Goal: Task Accomplishment & Management: Manage account settings

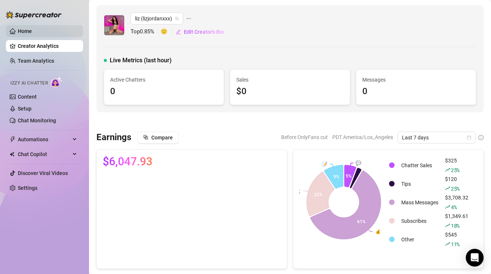
click at [32, 30] on link "Home" at bounding box center [25, 31] width 14 height 6
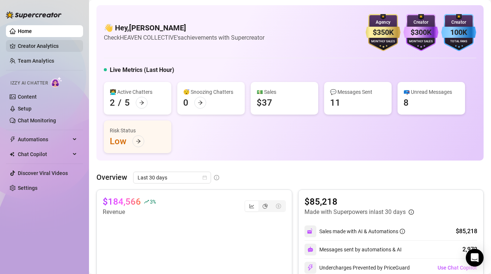
click at [53, 47] on link "Creator Analytics" at bounding box center [47, 46] width 59 height 12
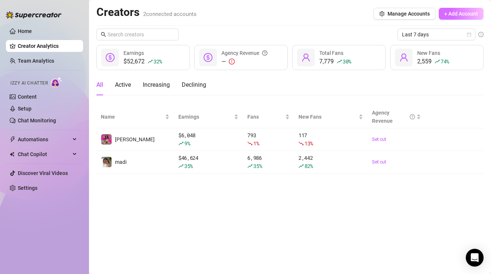
click at [457, 13] on span "+ Add Account" at bounding box center [461, 14] width 34 height 6
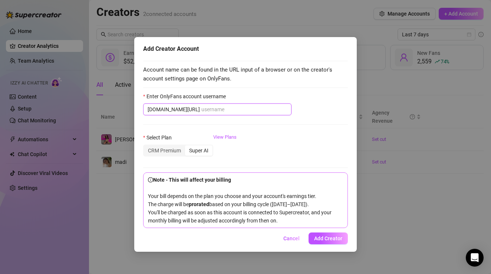
click at [222, 108] on input "Enter OnlyFans account username" at bounding box center [244, 109] width 86 height 8
paste input "petite.princessxo"
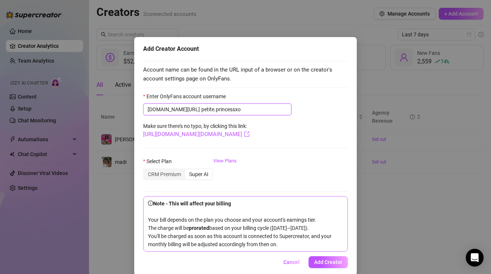
scroll to position [10, 0]
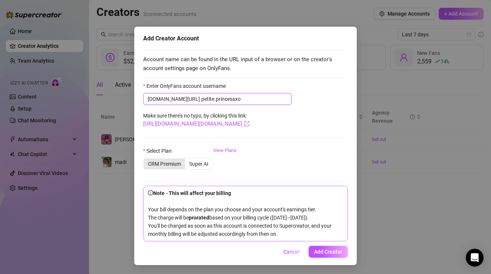
type input "petite.princessxo"
click at [166, 166] on div "CRM Premium" at bounding box center [164, 164] width 41 height 10
click at [146, 160] on input "CRM Premium" at bounding box center [146, 160] width 0 height 0
click at [202, 162] on div "Super AI" at bounding box center [198, 164] width 27 height 10
click at [187, 160] on input "Super AI" at bounding box center [187, 160] width 0 height 0
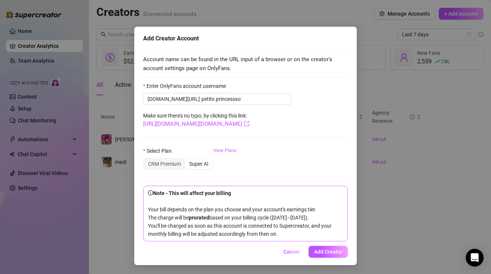
click at [226, 152] on link "View Plans" at bounding box center [224, 162] width 23 height 30
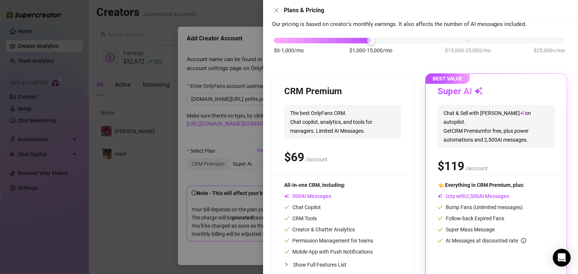
scroll to position [0, 0]
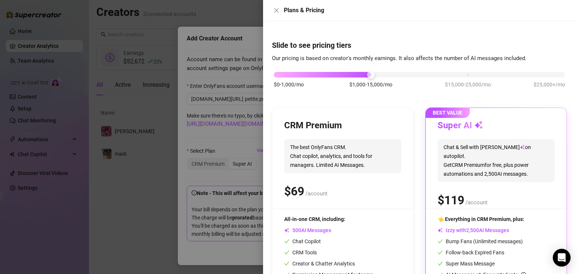
click at [380, 183] on div "$ /account" at bounding box center [342, 191] width 117 height 19
click at [398, 128] on div "CRM Premium" at bounding box center [342, 126] width 117 height 12
click at [276, 13] on icon "close" at bounding box center [277, 10] width 6 height 6
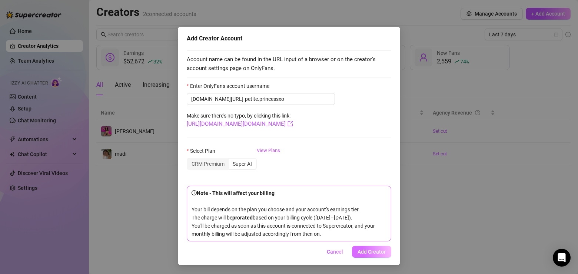
click at [366, 252] on span "Add Creator" at bounding box center [372, 252] width 28 height 6
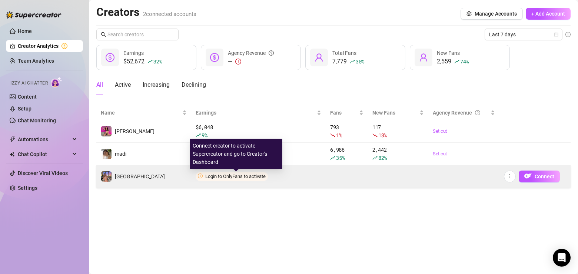
click at [238, 175] on span "Login to OnlyFans to activate" at bounding box center [235, 176] width 60 height 6
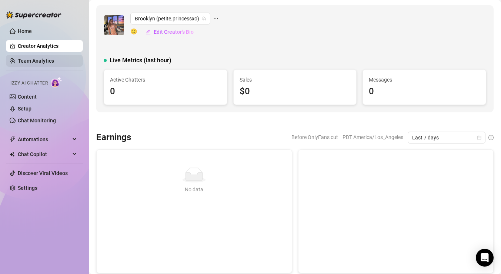
click at [54, 61] on link "Team Analytics" at bounding box center [36, 61] width 36 height 6
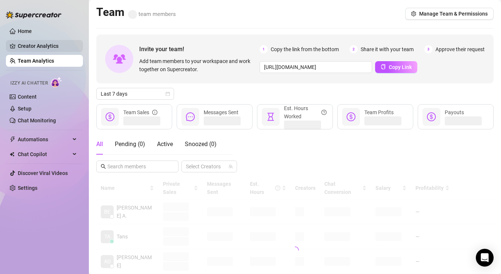
click at [60, 47] on link "Creator Analytics" at bounding box center [47, 46] width 59 height 12
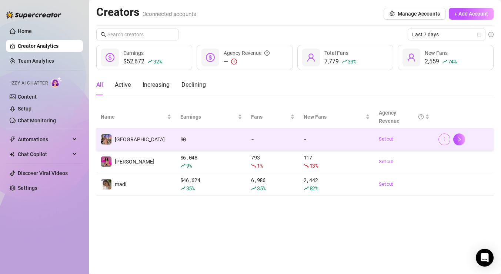
click at [441, 140] on button "button" at bounding box center [445, 139] width 12 height 12
click at [267, 142] on div "-" at bounding box center [273, 139] width 44 height 8
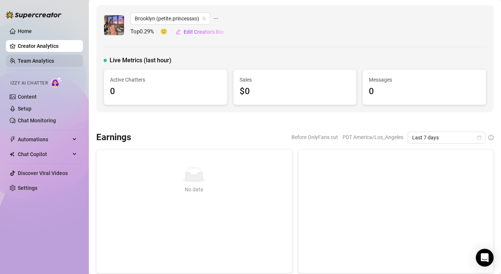
click at [51, 59] on link "Team Analytics" at bounding box center [36, 61] width 36 height 6
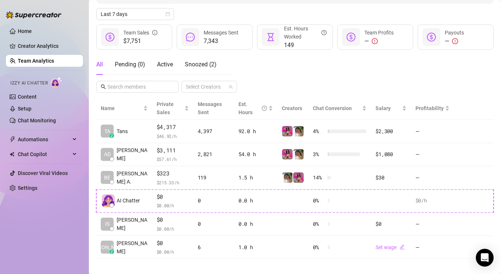
scroll to position [87, 0]
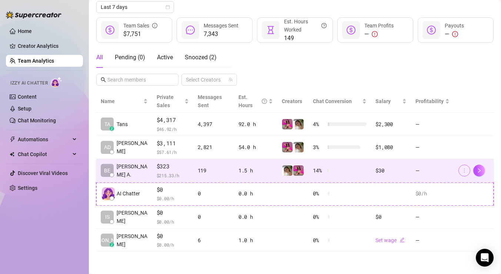
click at [462, 169] on icon "more" at bounding box center [464, 170] width 5 height 5
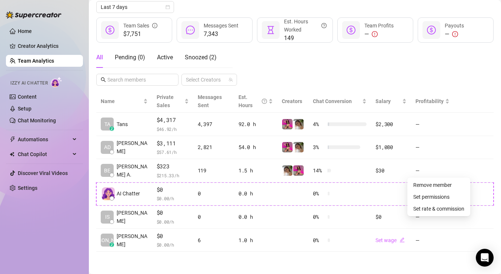
click at [422, 78] on div "All Pending ( 0 ) Active Snoozed ( 2 ) Select Creators" at bounding box center [295, 66] width 398 height 39
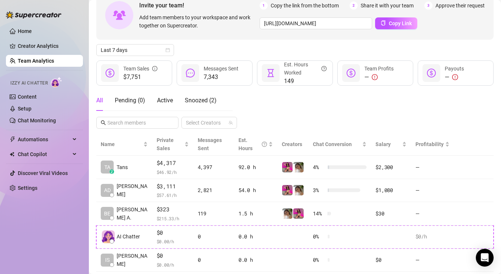
scroll to position [0, 0]
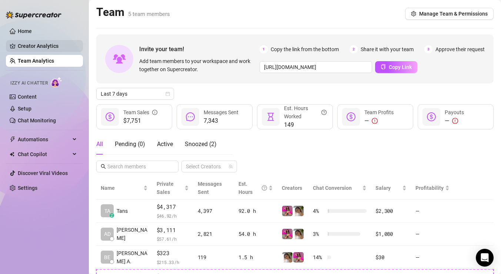
click at [61, 48] on link "Creator Analytics" at bounding box center [47, 46] width 59 height 12
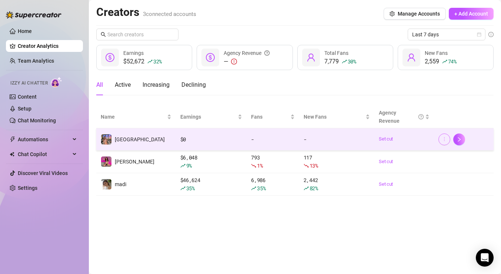
click at [443, 139] on icon "more" at bounding box center [444, 138] width 5 height 5
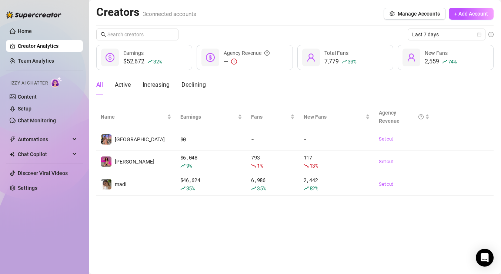
click at [430, 225] on main "Creators 3 connected accounts Manage Accounts + Add Account Last 7 days $52,672…" at bounding box center [295, 137] width 413 height 274
click at [393, 13] on icon "setting" at bounding box center [392, 13] width 5 height 5
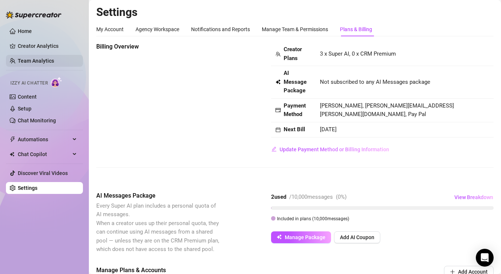
click at [49, 61] on link "Team Analytics" at bounding box center [36, 61] width 36 height 6
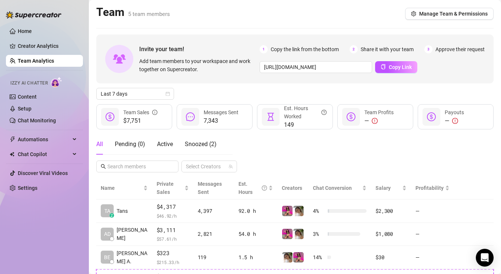
scroll to position [69, 0]
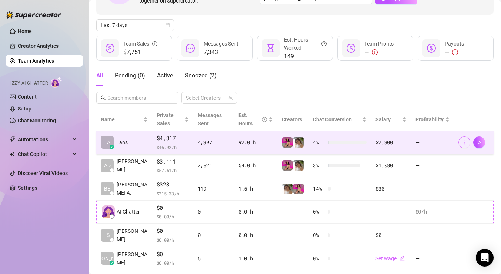
click at [463, 142] on icon "more" at bounding box center [464, 142] width 5 height 5
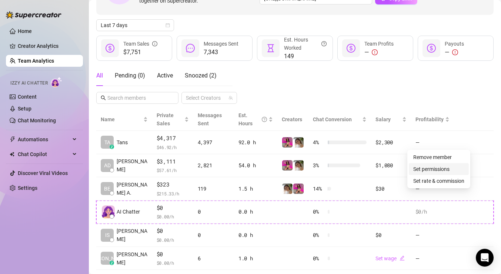
click at [448, 167] on link "Set permissions" at bounding box center [432, 169] width 36 height 6
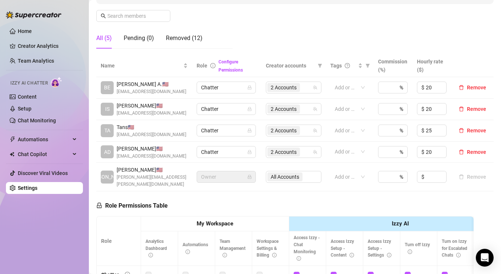
scroll to position [59, 0]
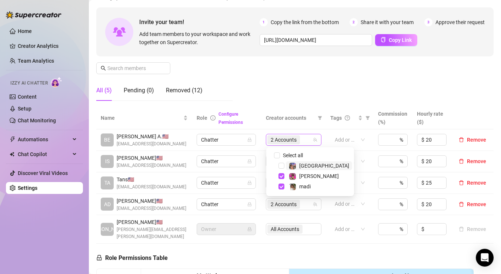
click at [289, 140] on span "2 Accounts" at bounding box center [284, 140] width 26 height 8
click at [282, 166] on span "Select tree node" at bounding box center [282, 166] width 6 height 6
checkbox input "true"
click at [320, 122] on span at bounding box center [320, 117] width 7 height 11
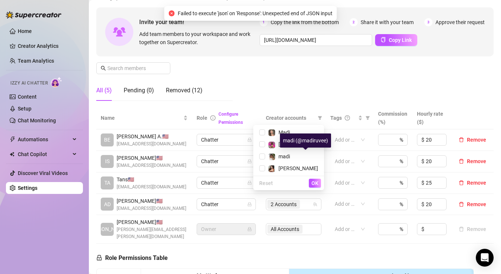
click at [325, 89] on div "Manage Team Members Manage your team members, their commission and hourly rate,…" at bounding box center [295, 45] width 398 height 124
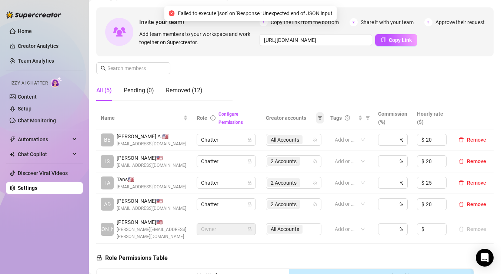
click at [320, 118] on icon "filter" at bounding box center [320, 118] width 4 height 4
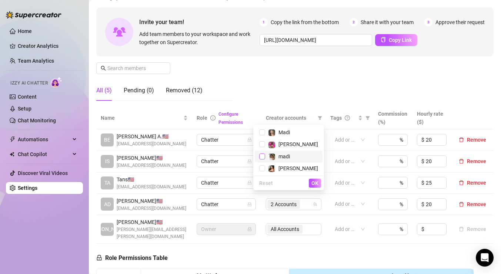
click at [265, 156] on input "checkbox" at bounding box center [262, 156] width 6 height 6
checkbox input "true"
click at [265, 142] on input "checkbox" at bounding box center [262, 144] width 6 height 6
checkbox input "true"
click at [265, 134] on input "checkbox" at bounding box center [262, 132] width 6 height 6
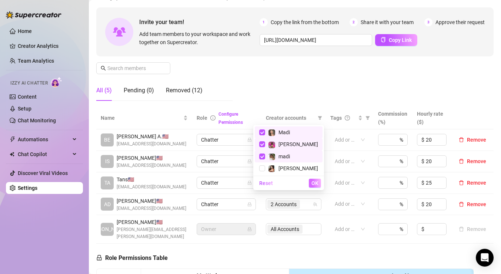
click at [314, 183] on span "OK" at bounding box center [315, 183] width 7 height 6
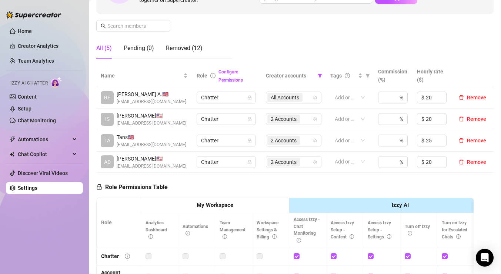
scroll to position [38, 0]
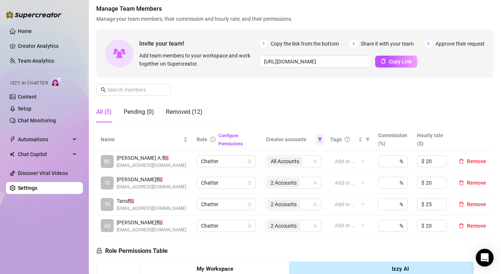
click at [322, 140] on icon "filter" at bounding box center [320, 139] width 4 height 4
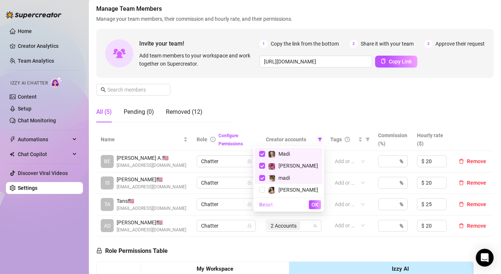
click at [273, 206] on span "Reset" at bounding box center [266, 205] width 14 height 6
checkbox input "false"
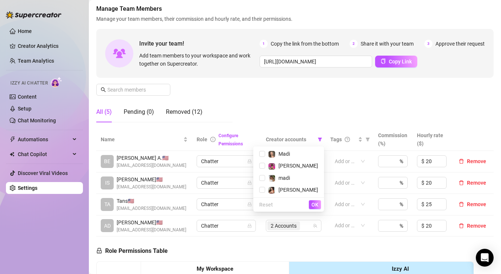
click at [303, 105] on div "Manage Team Members Manage your team members, their commission and hourly rate,…" at bounding box center [295, 66] width 398 height 124
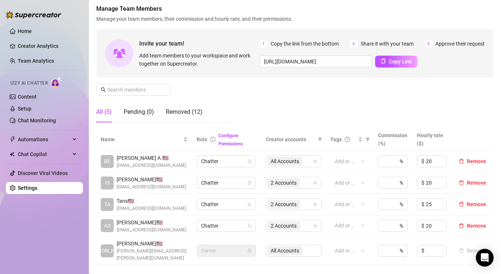
scroll to position [60, 0]
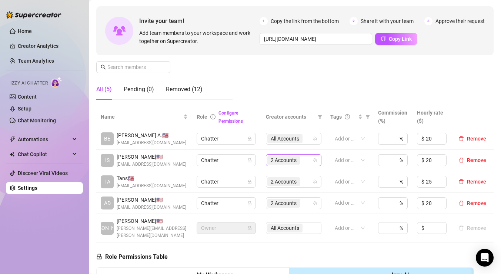
click at [291, 162] on span "2 Accounts" at bounding box center [284, 160] width 26 height 8
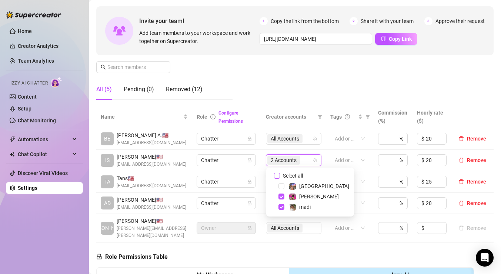
click at [277, 176] on input "Select all" at bounding box center [277, 176] width 6 height 6
checkbox input "true"
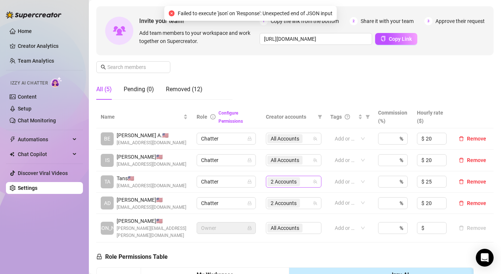
click at [292, 181] on span "2 Accounts" at bounding box center [284, 182] width 26 height 8
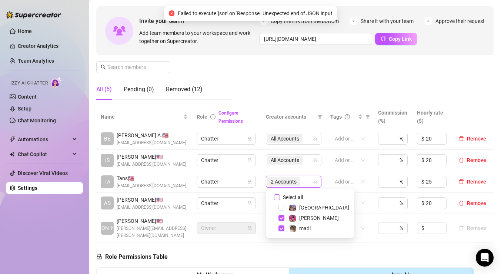
click at [277, 198] on input "Select all" at bounding box center [277, 197] width 6 height 6
checkbox input "true"
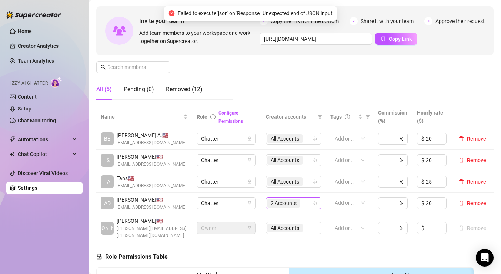
click at [284, 206] on span "2 Accounts" at bounding box center [284, 203] width 26 height 8
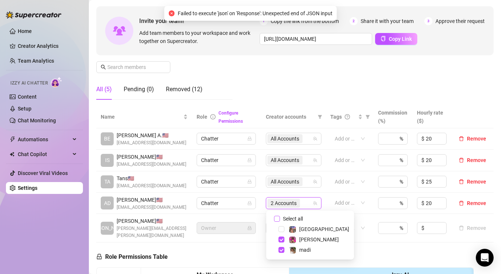
click at [275, 216] on input "Select all" at bounding box center [277, 219] width 6 height 6
checkbox input "true"
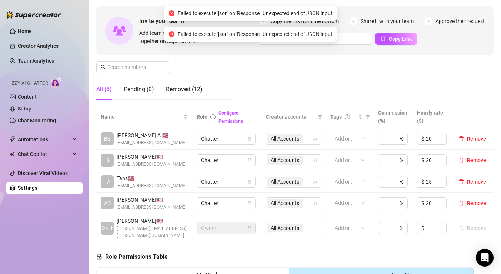
click at [300, 225] on div "All Accounts" at bounding box center [294, 228] width 56 height 12
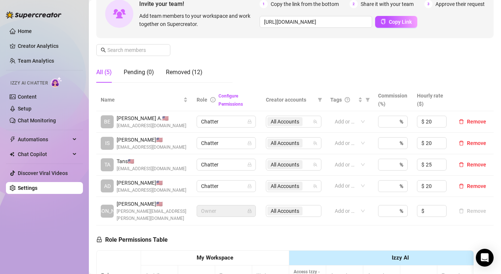
scroll to position [104, 0]
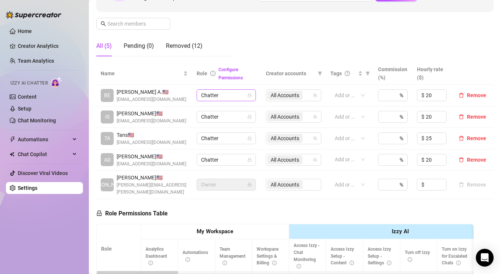
click at [249, 94] on icon "lock" at bounding box center [250, 95] width 4 height 4
click at [229, 96] on span "Chatter" at bounding box center [226, 95] width 50 height 11
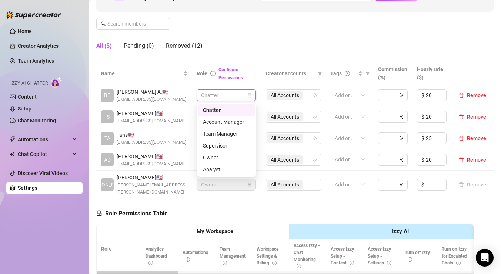
click at [258, 53] on div "Manage Team Members Manage your team members, their commission and hourly rate,…" at bounding box center [295, 0] width 398 height 124
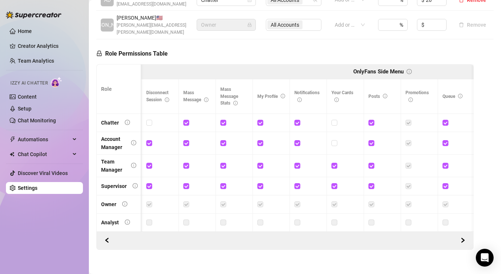
scroll to position [0, 530]
